Goal: Task Accomplishment & Management: Manage account settings

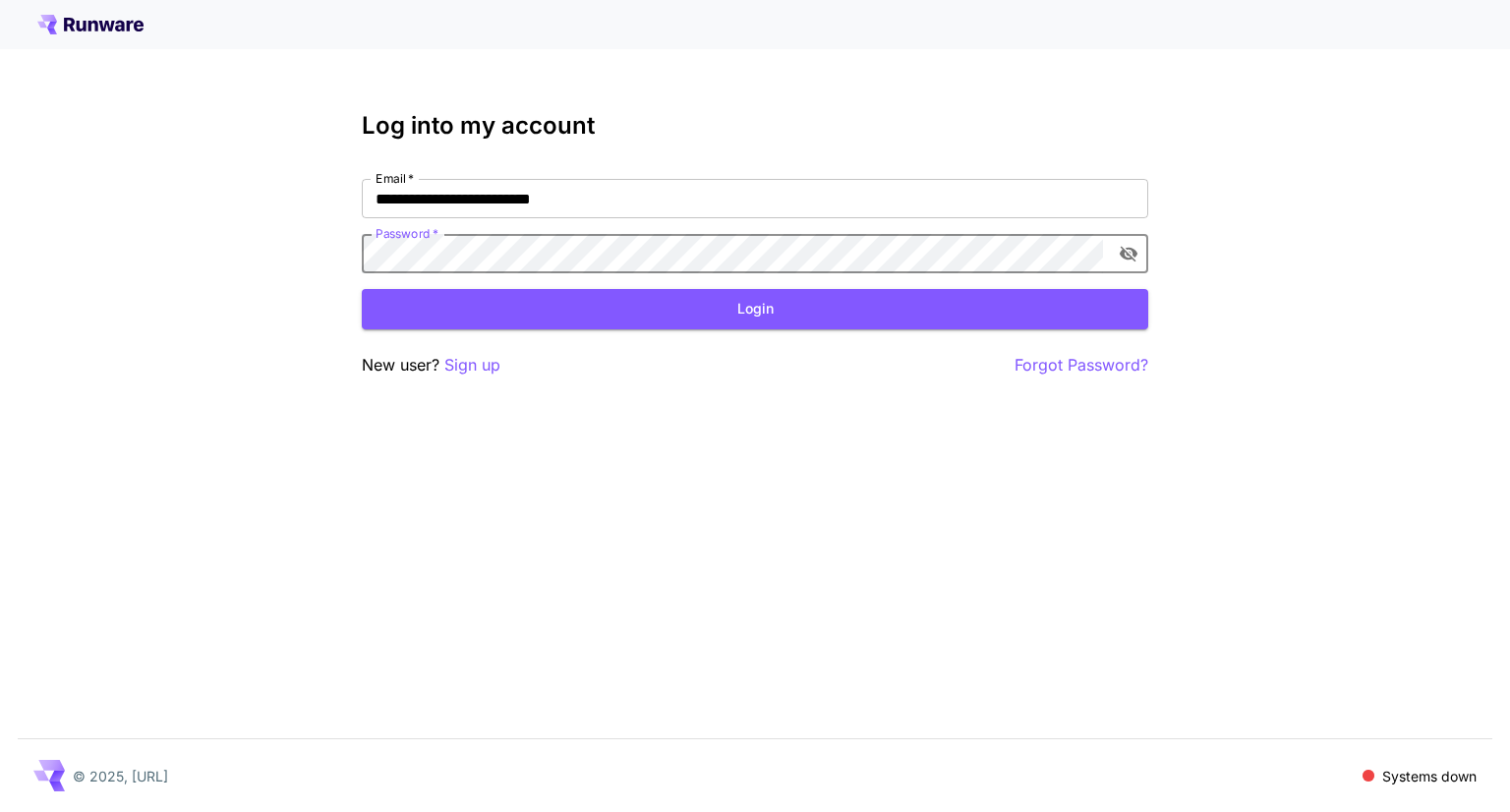
click button "Login" at bounding box center [755, 309] width 786 height 40
